Goal: Transaction & Acquisition: Purchase product/service

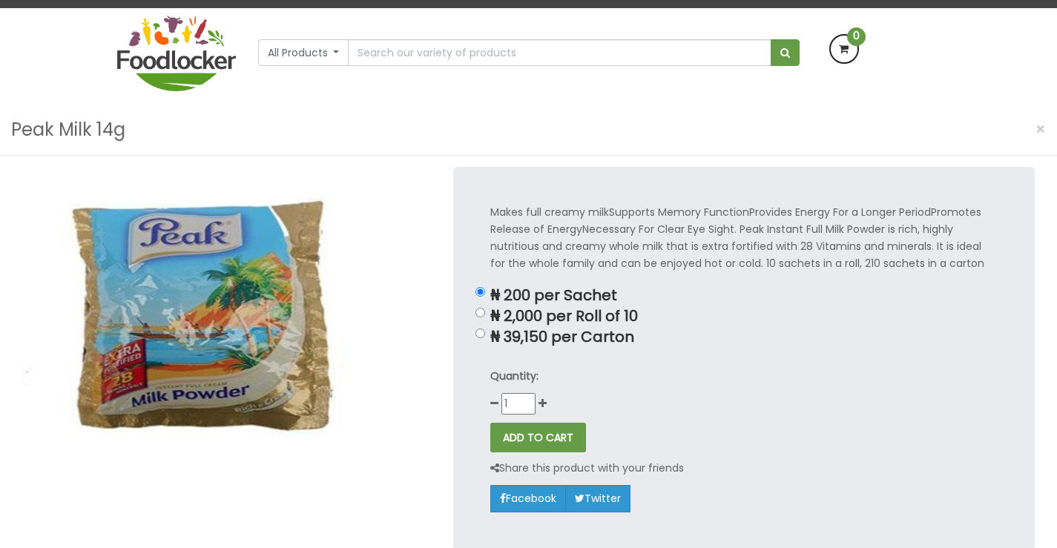
scroll to position [106, 0]
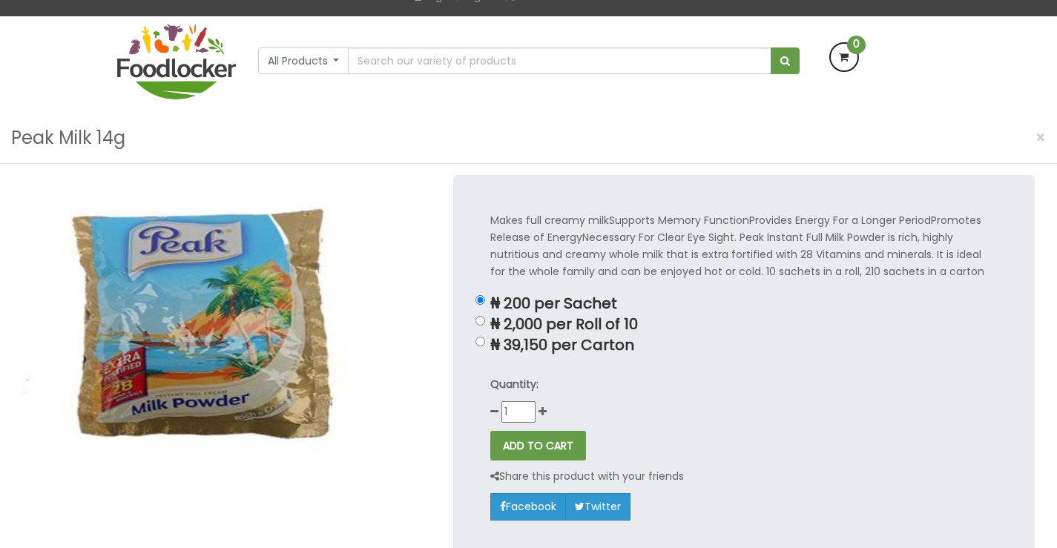
click at [1056, 163] on html "Lagos and Ogun deliveries will be done on Thursdays | Live Cow, Beef and Cow-sh…" at bounding box center [528, 462] width 1057 height 1137
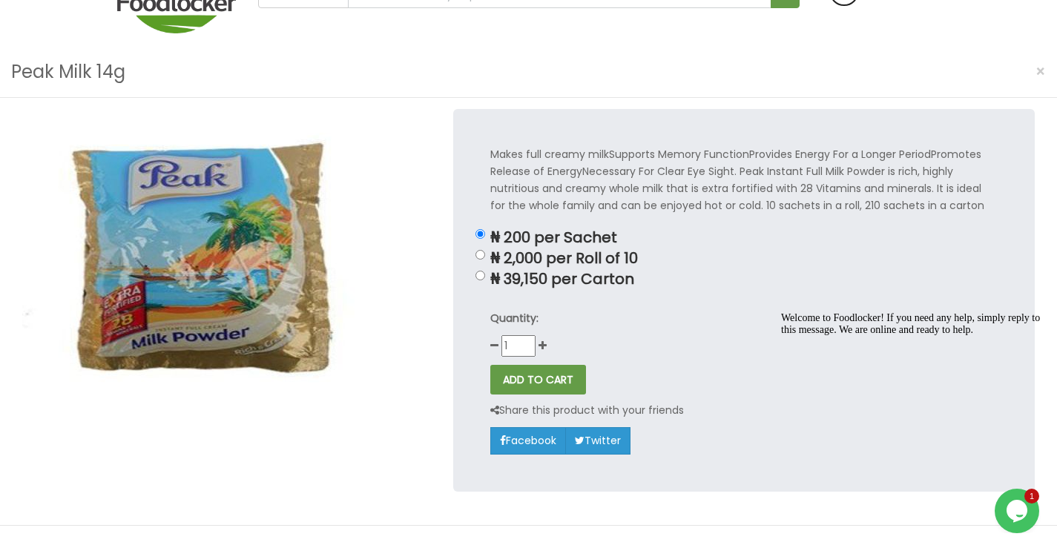
scroll to position [0, 0]
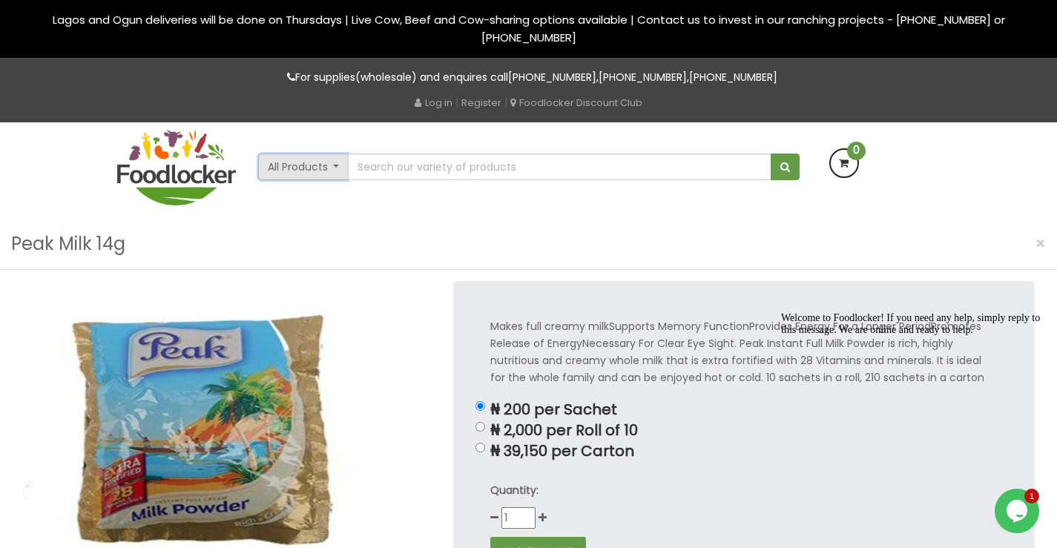
click at [339, 167] on button "All Products" at bounding box center [303, 167] width 91 height 27
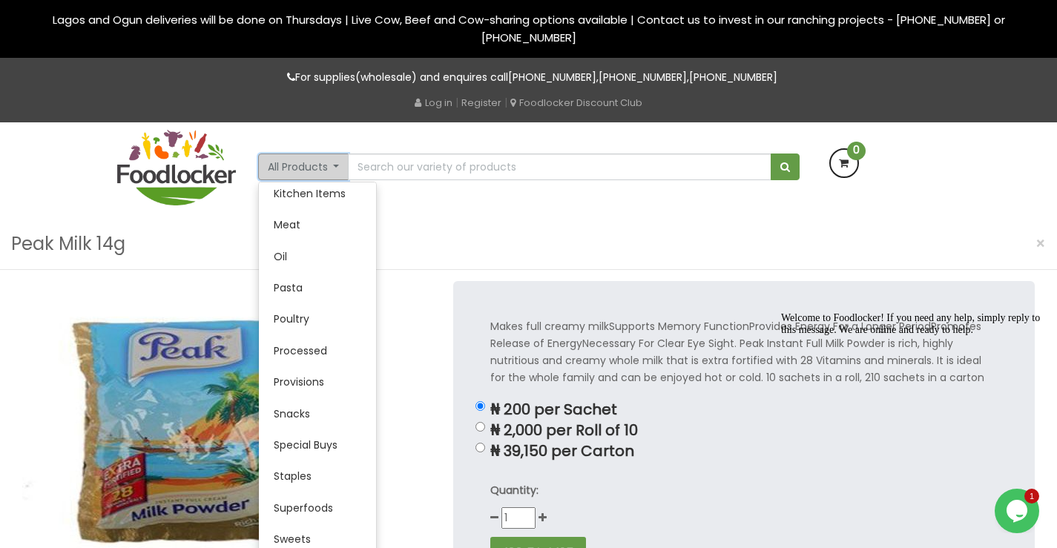
scroll to position [295, 0]
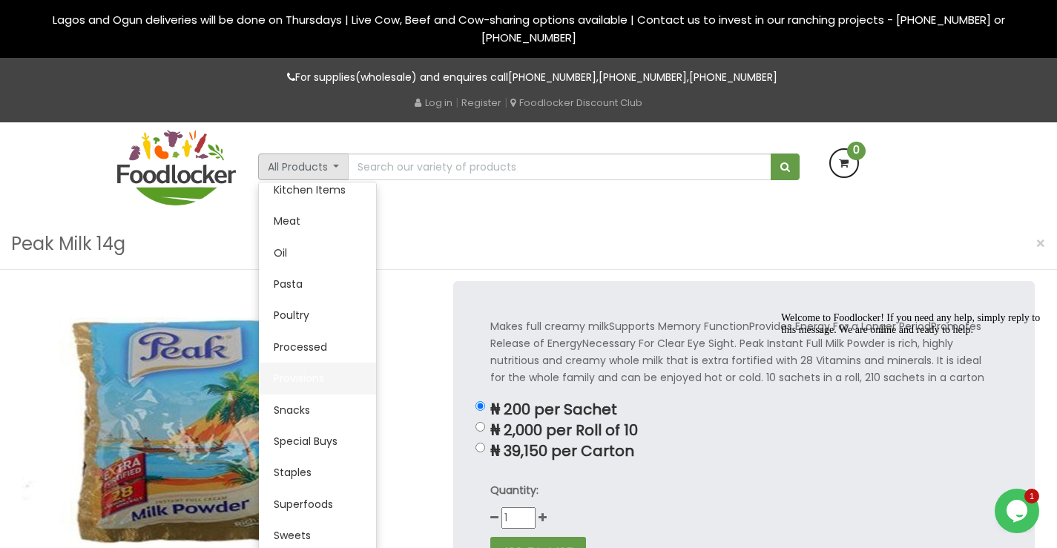
click at [303, 371] on link "Provisions" at bounding box center [317, 378] width 117 height 31
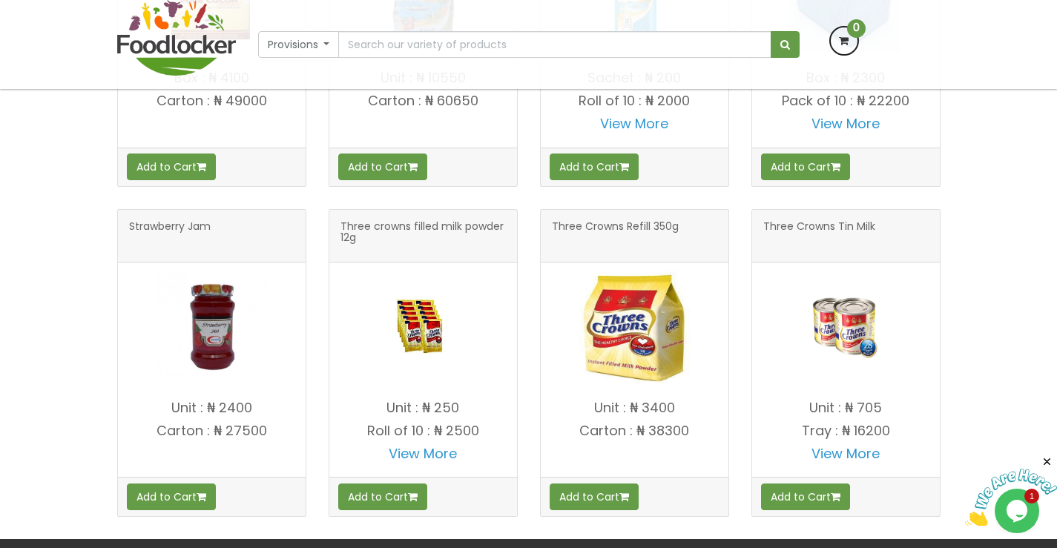
scroll to position [2202, 0]
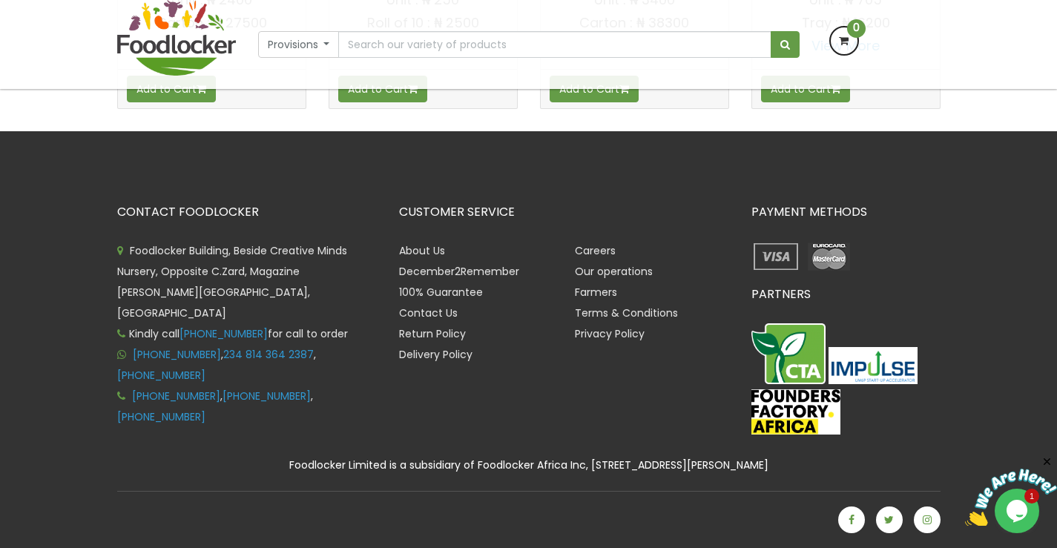
drag, startPoint x: 1063, startPoint y: 121, endPoint x: 76, endPoint y: 63, distance: 989.5
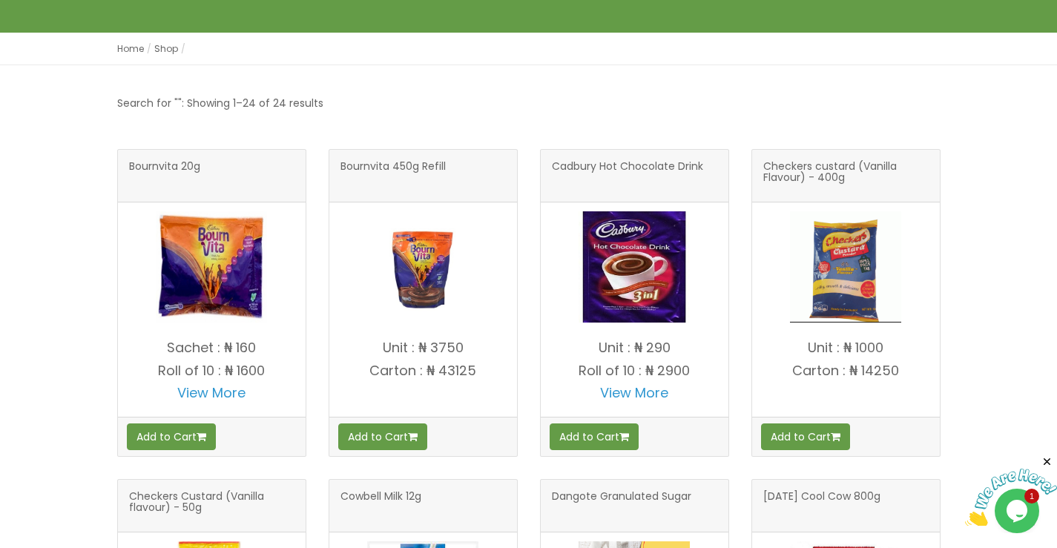
scroll to position [0, 0]
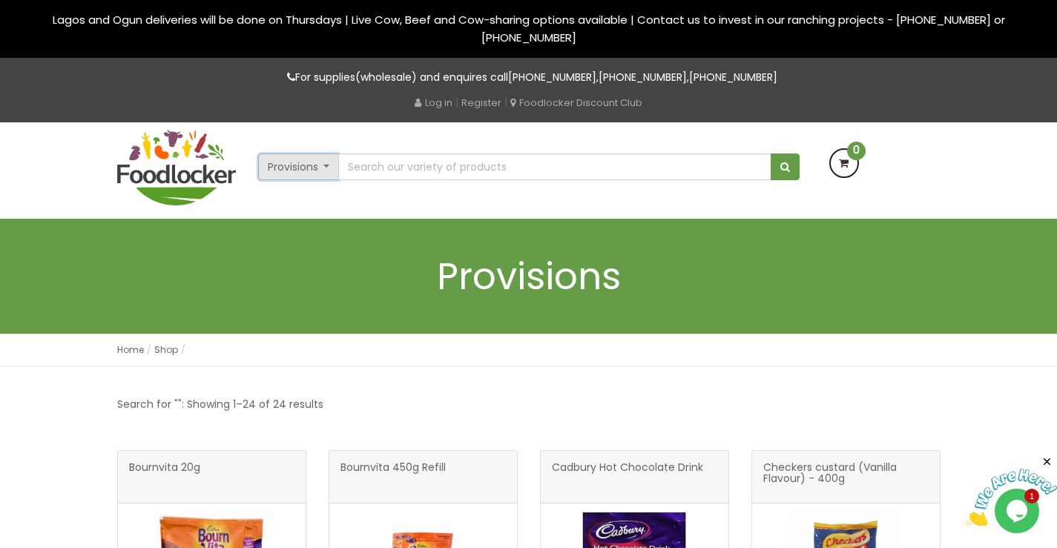
click at [324, 164] on button "Provisions" at bounding box center [299, 167] width 82 height 27
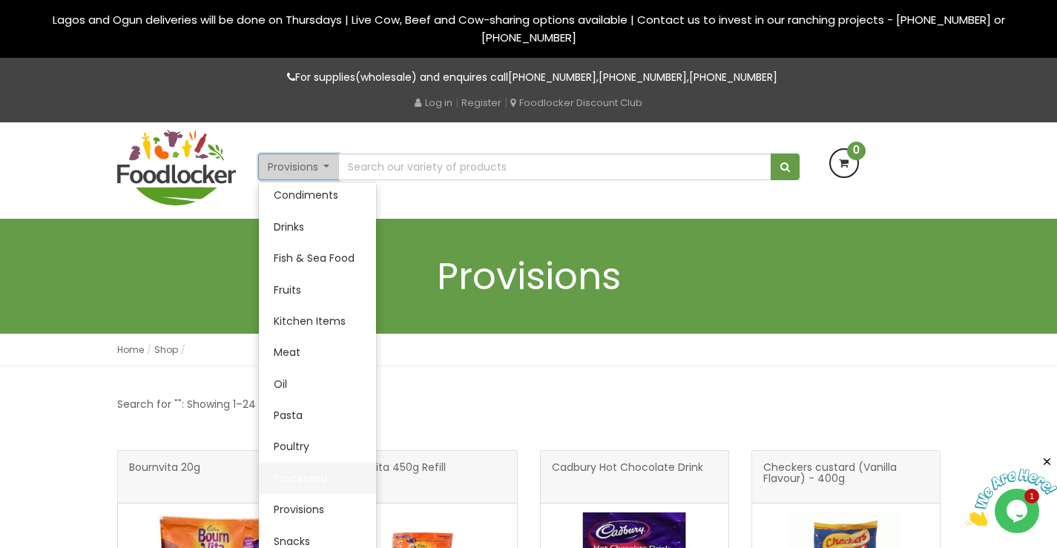
scroll to position [152, 0]
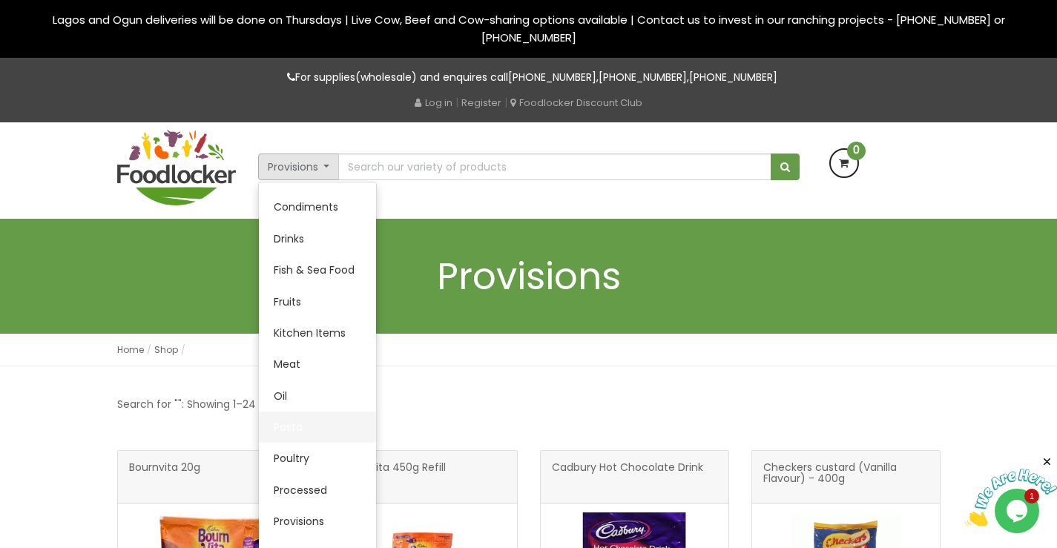
click at [295, 426] on link "Pasta" at bounding box center [317, 427] width 117 height 31
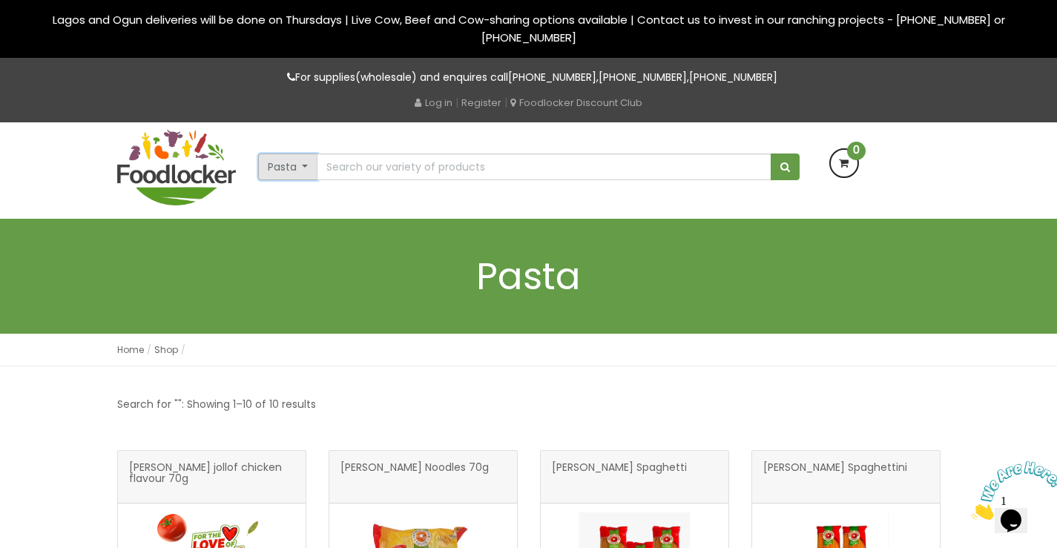
click at [302, 162] on button "Pasta" at bounding box center [288, 167] width 60 height 27
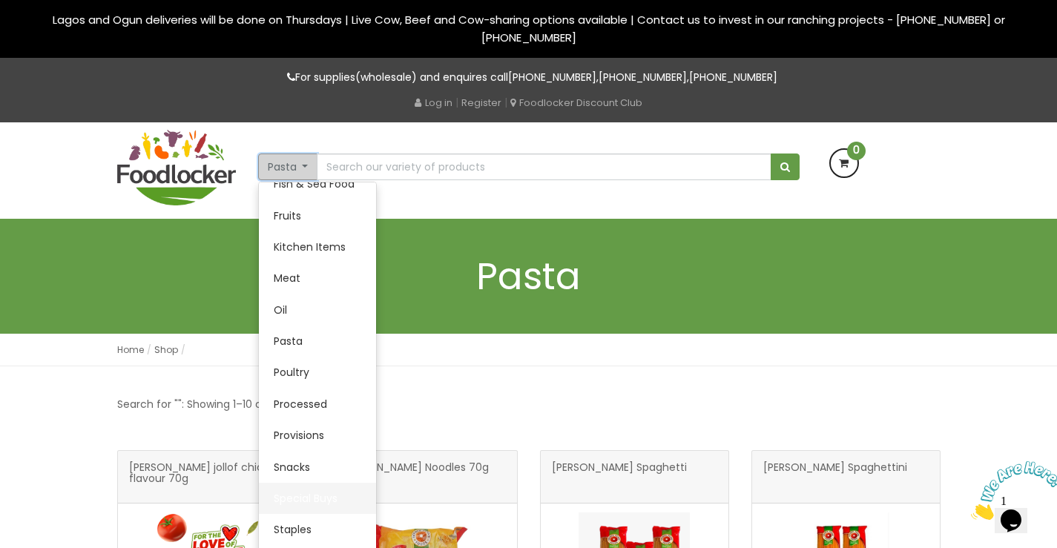
scroll to position [240, 0]
click at [289, 431] on link "Provisions" at bounding box center [317, 433] width 117 height 31
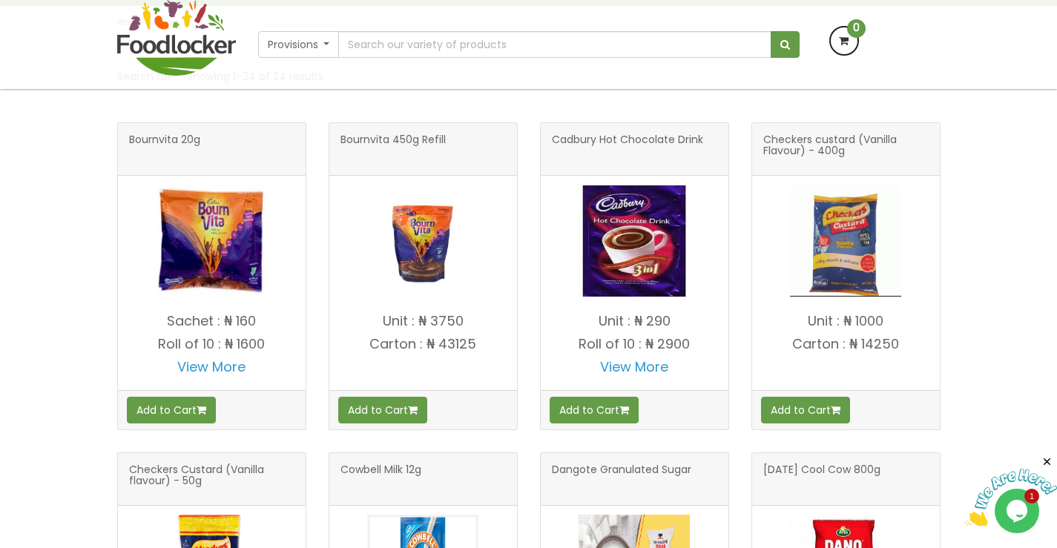
scroll to position [188, 0]
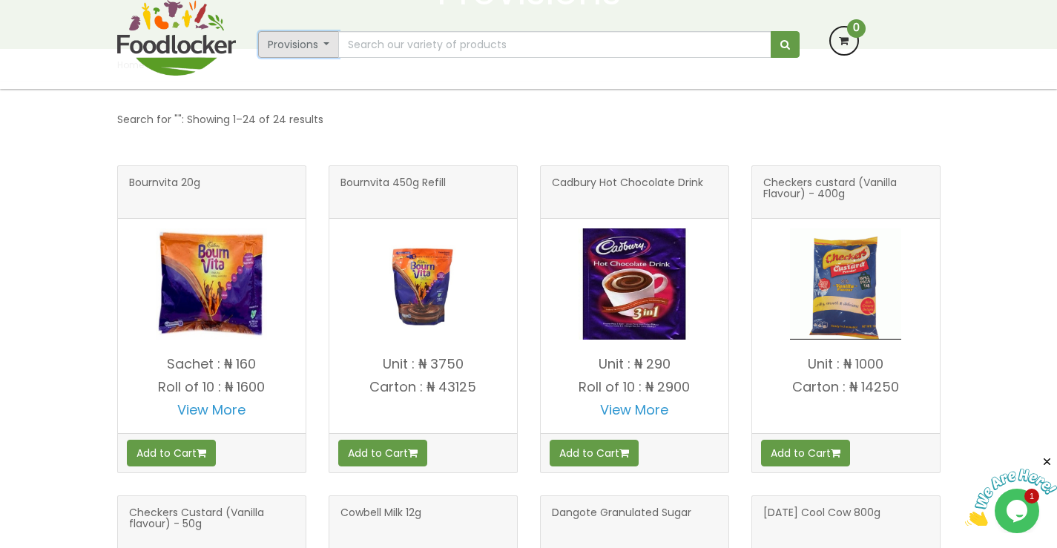
click at [329, 42] on button "Provisions" at bounding box center [299, 44] width 82 height 27
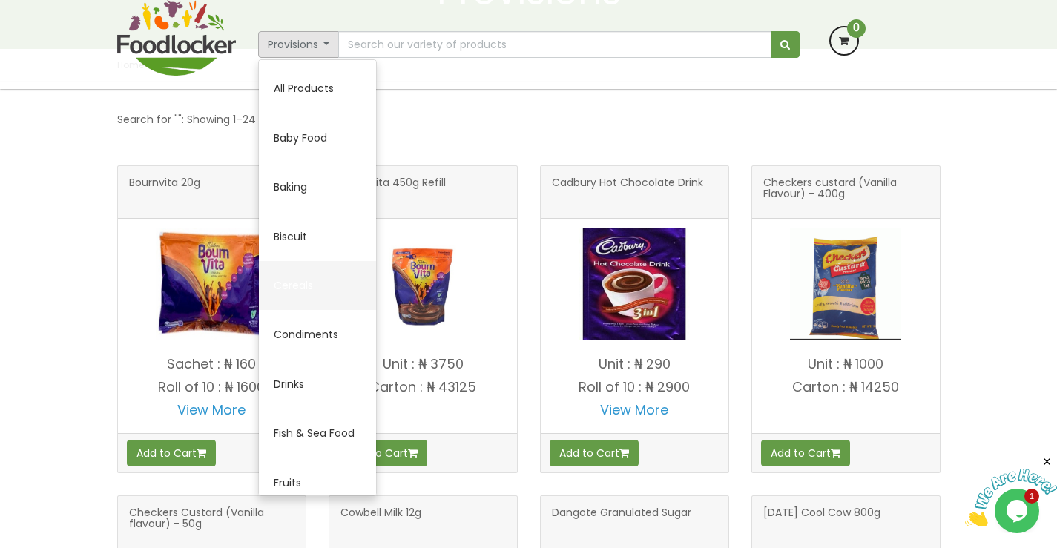
click at [300, 287] on link "Cereals" at bounding box center [317, 285] width 117 height 49
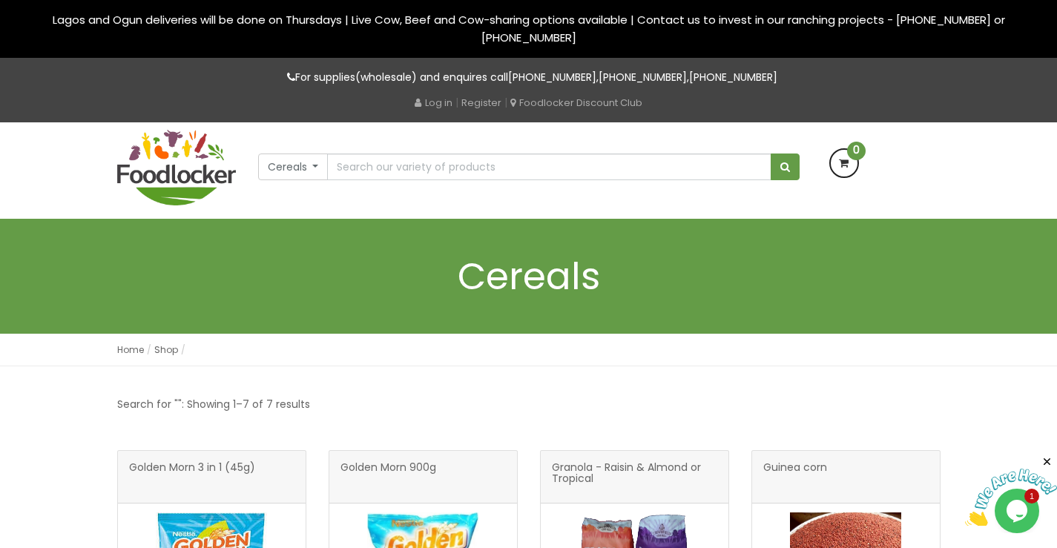
drag, startPoint x: 1063, startPoint y: 131, endPoint x: 1060, endPoint y: 88, distance: 43.9
click at [396, 171] on input "text" at bounding box center [548, 167] width 443 height 27
type input "SEMO"
click at [314, 168] on button "Cereals" at bounding box center [293, 167] width 70 height 27
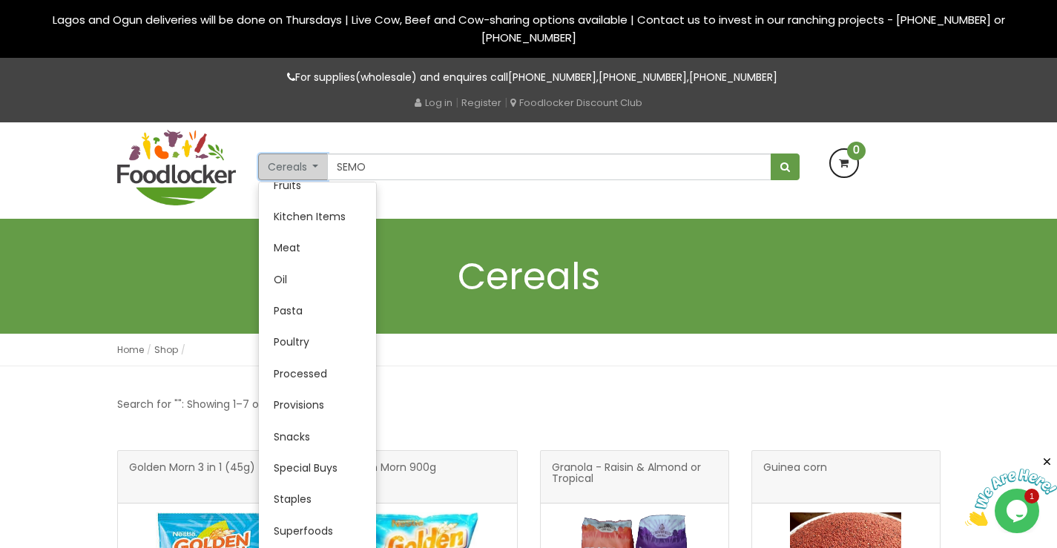
scroll to position [266, 0]
click at [307, 375] on link "Processed" at bounding box center [317, 375] width 117 height 31
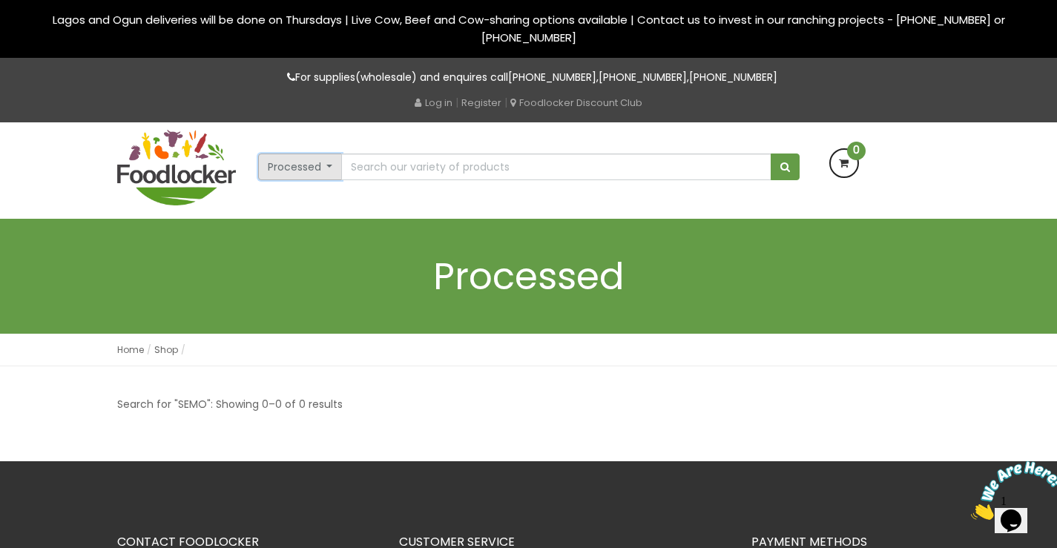
click at [325, 163] on button "Processed" at bounding box center [300, 167] width 85 height 27
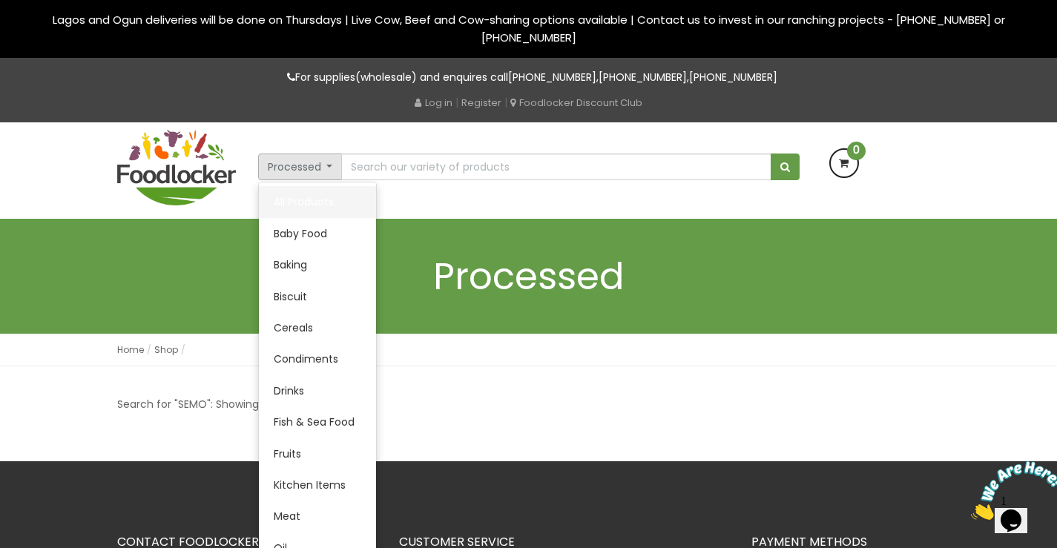
click at [304, 203] on link "All Products" at bounding box center [317, 201] width 117 height 31
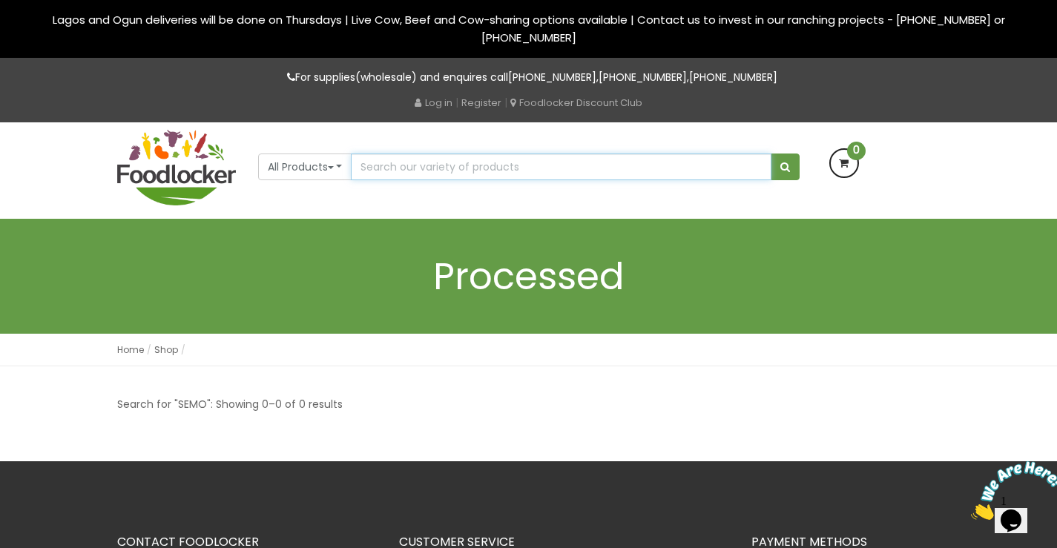
click at [484, 164] on input "text" at bounding box center [561, 167] width 420 height 27
type input "SEMO"
click at [783, 171] on span "submit" at bounding box center [785, 167] width 10 height 10
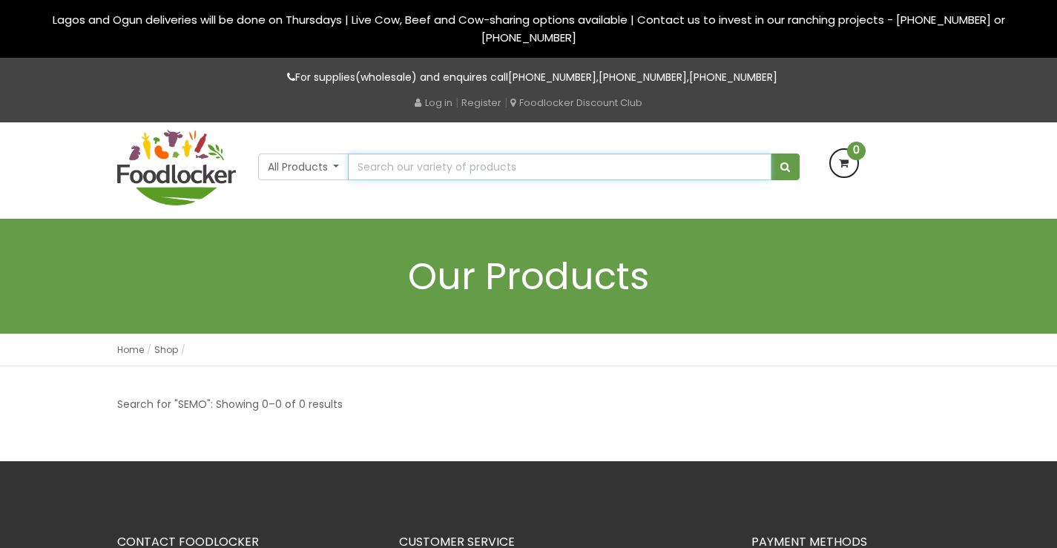
click at [495, 166] on input "text" at bounding box center [559, 167] width 423 height 27
type input "S"
type input "Mama Gold Flour"
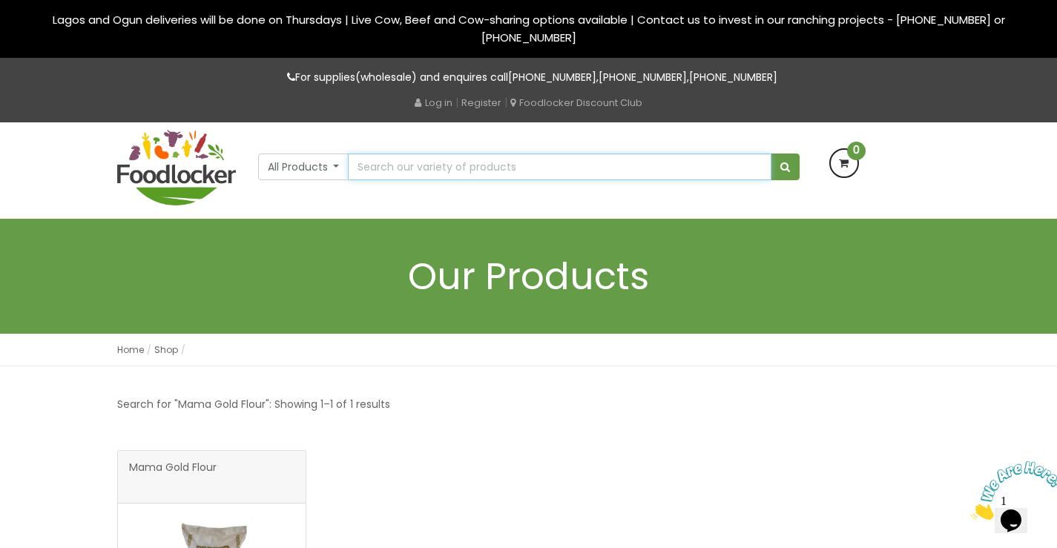
click at [418, 165] on input "text" at bounding box center [559, 167] width 423 height 27
type input "RICE"
click at [782, 167] on span "submit" at bounding box center [785, 167] width 10 height 10
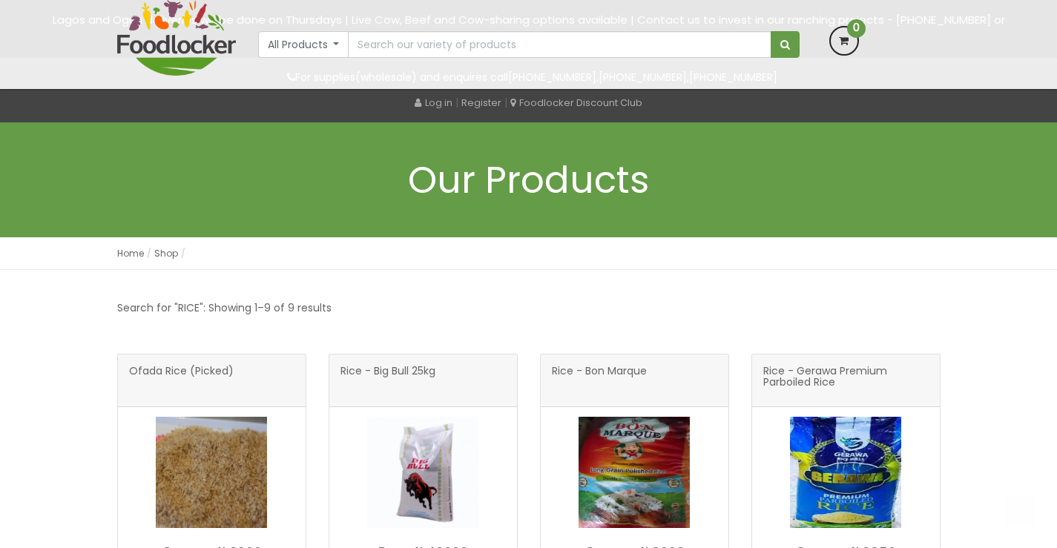
scroll to position [232, 0]
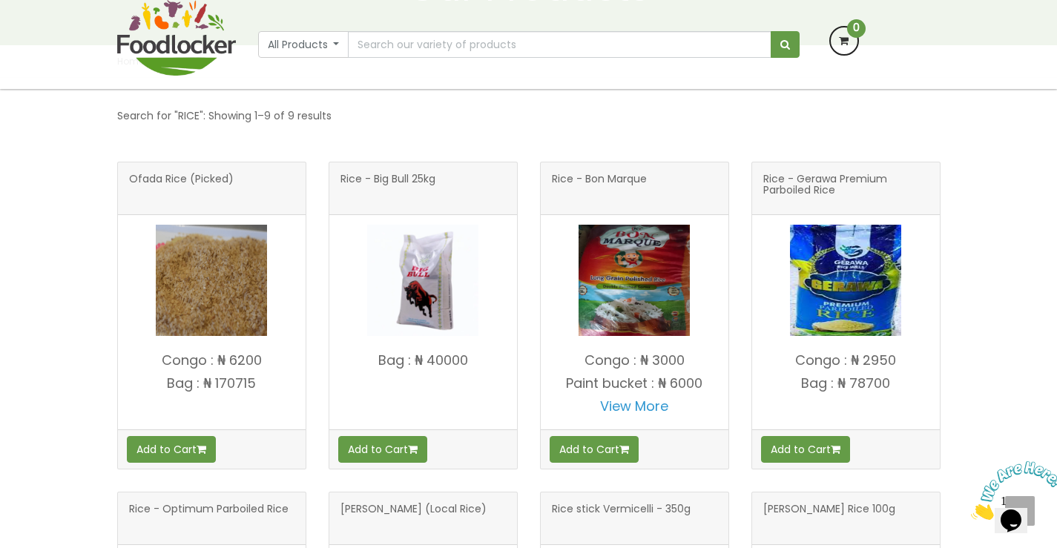
scroll to position [0, 0]
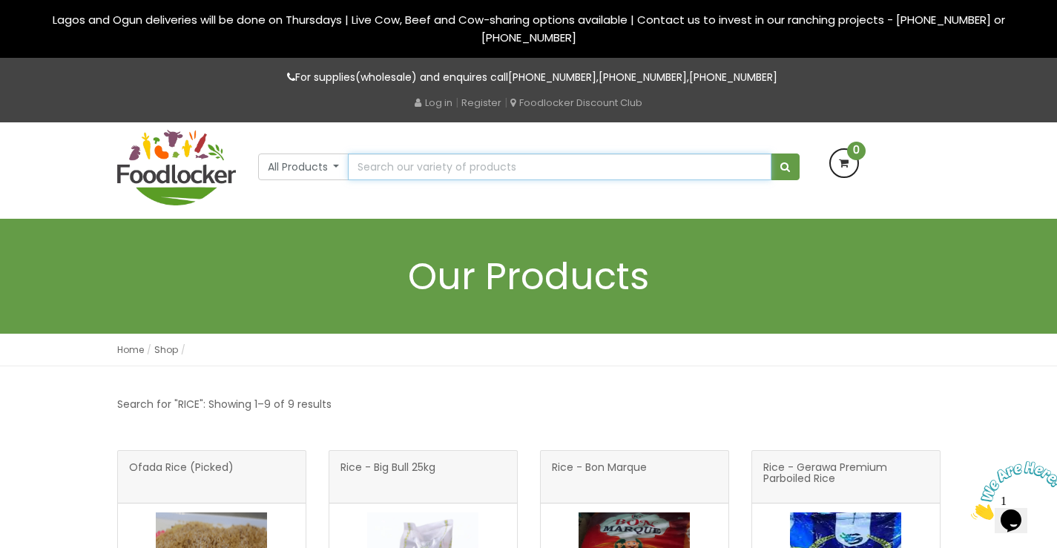
click at [428, 172] on input "text" at bounding box center [559, 167] width 423 height 27
type input "M"
type input "HONEY WELL"
click at [782, 162] on span "submit" at bounding box center [785, 167] width 10 height 10
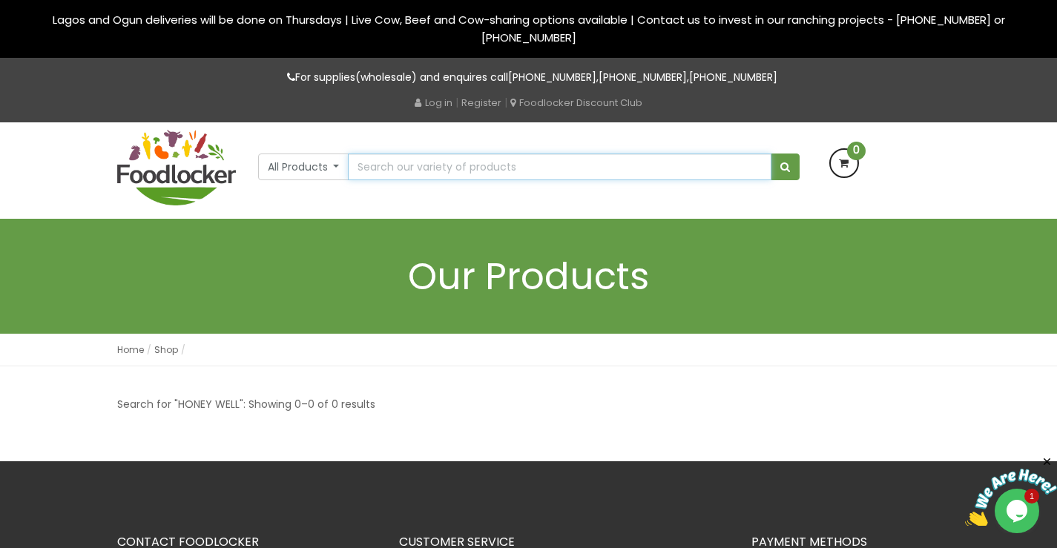
click at [391, 163] on input "text" at bounding box center [559, 167] width 423 height 27
drag, startPoint x: 467, startPoint y: 164, endPoint x: 278, endPoint y: 167, distance: 189.1
click at [280, 167] on div "All Products All Products Baby Food Baking Biscuit Cereals Condiments Drinks Fr…" at bounding box center [528, 163] width 541 height 36
type input "CUSTARD"
click at [771, 154] on button "submit" at bounding box center [785, 167] width 29 height 27
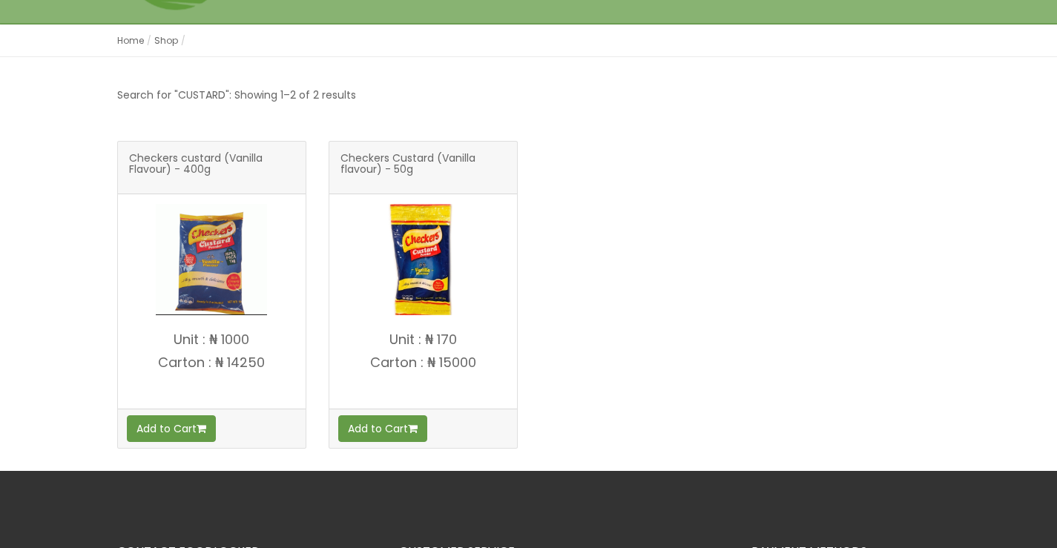
scroll to position [228, 0]
